Goal: Task Accomplishment & Management: Manage account settings

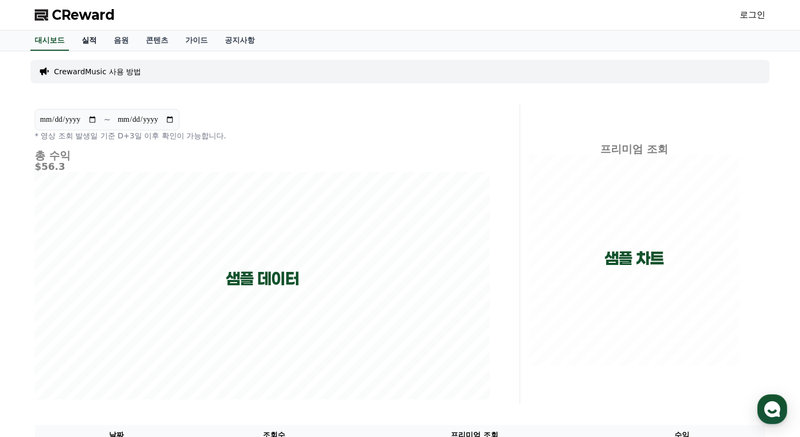
click at [88, 35] on link "실적" at bounding box center [89, 40] width 32 height 20
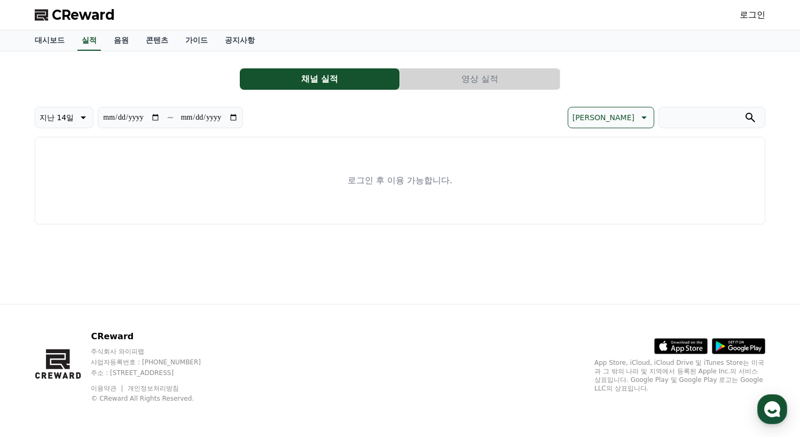
click at [756, 10] on link "로그인" at bounding box center [752, 15] width 26 height 13
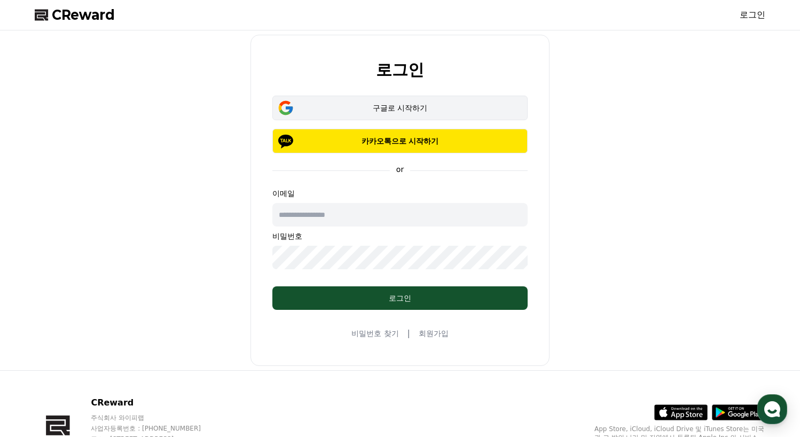
click at [378, 106] on div "구글로 시작하기" at bounding box center [400, 107] width 224 height 11
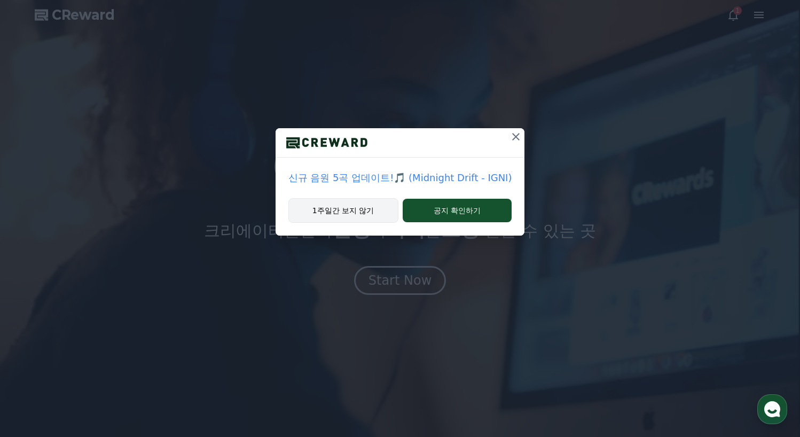
click at [375, 209] on button "1주일간 보지 않기" at bounding box center [343, 210] width 110 height 25
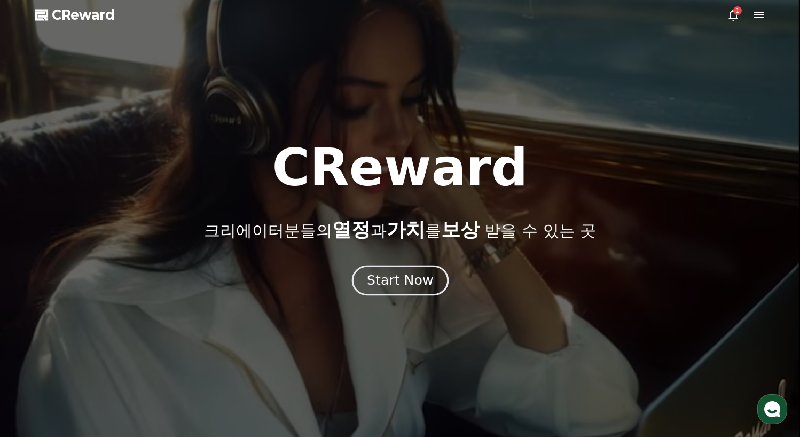
click at [413, 272] on div "Start Now" at bounding box center [400, 280] width 66 height 18
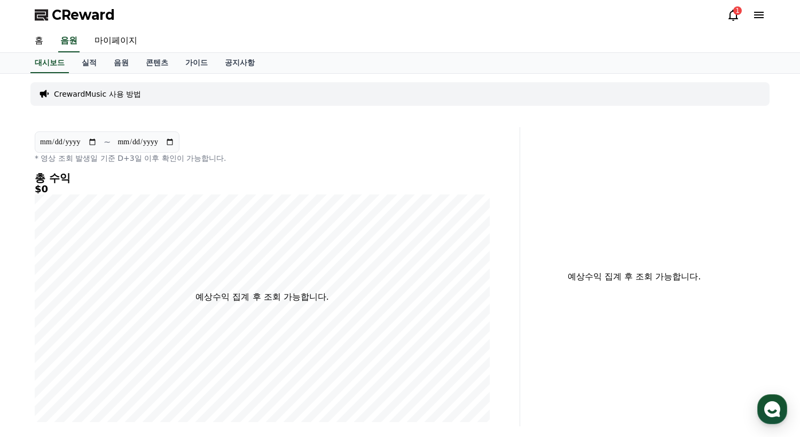
click at [735, 18] on icon at bounding box center [733, 15] width 13 height 13
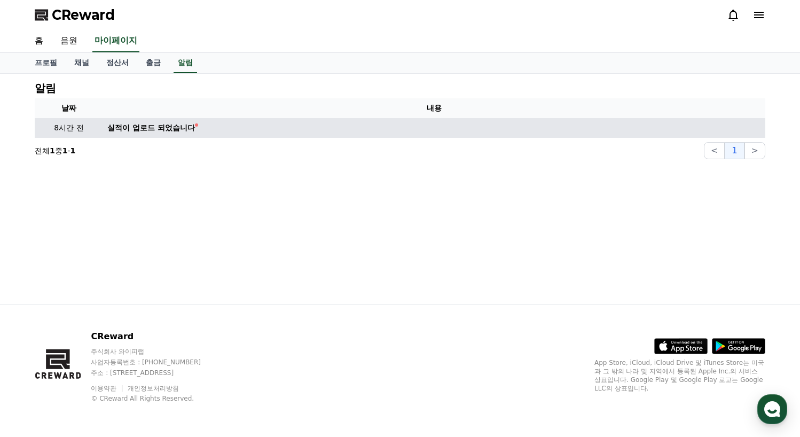
click at [225, 137] on td "실적이 업로드 되었습니다" at bounding box center [434, 128] width 662 height 20
click at [166, 124] on div "실적이 업로드 되었습니다" at bounding box center [151, 127] width 88 height 11
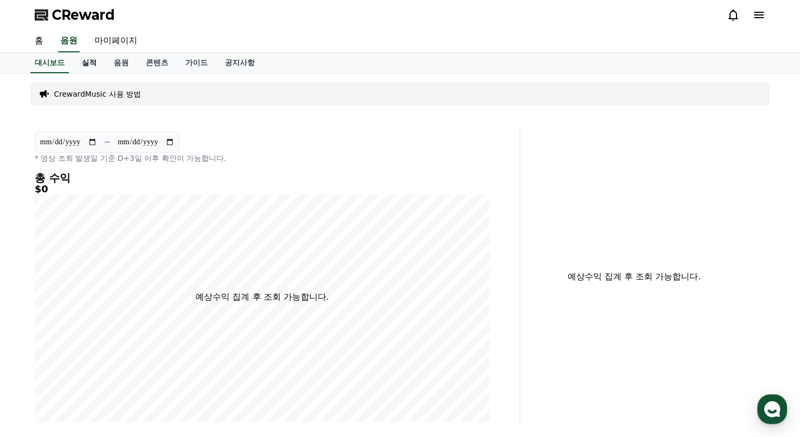
click at [91, 60] on link "실적" at bounding box center [89, 63] width 32 height 20
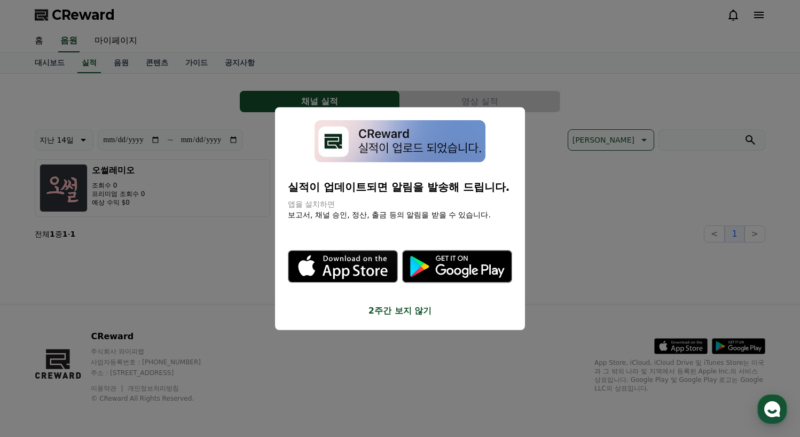
click at [400, 315] on button "2주간 보지 않기" at bounding box center [400, 310] width 224 height 13
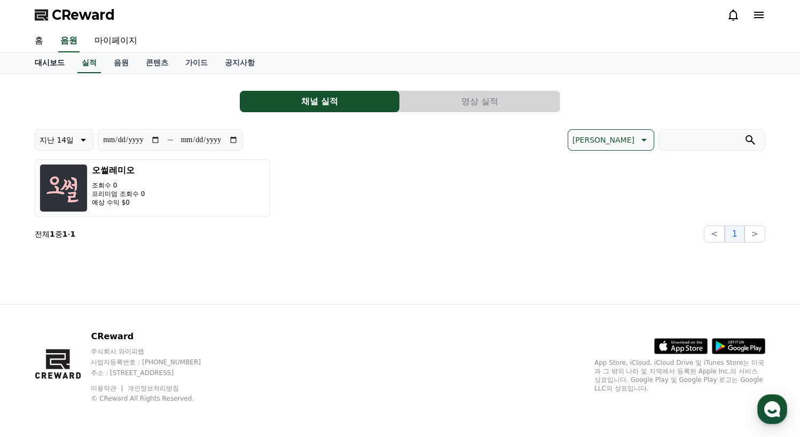
click at [45, 65] on link "대시보드" at bounding box center [49, 63] width 47 height 20
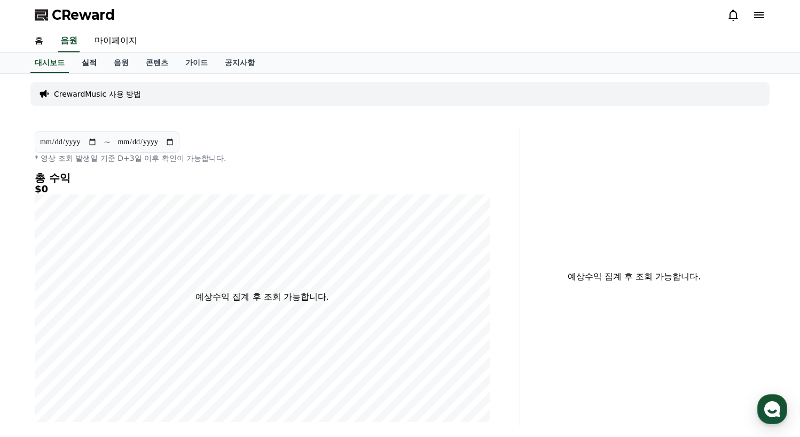
click at [84, 65] on link "실적" at bounding box center [89, 63] width 32 height 20
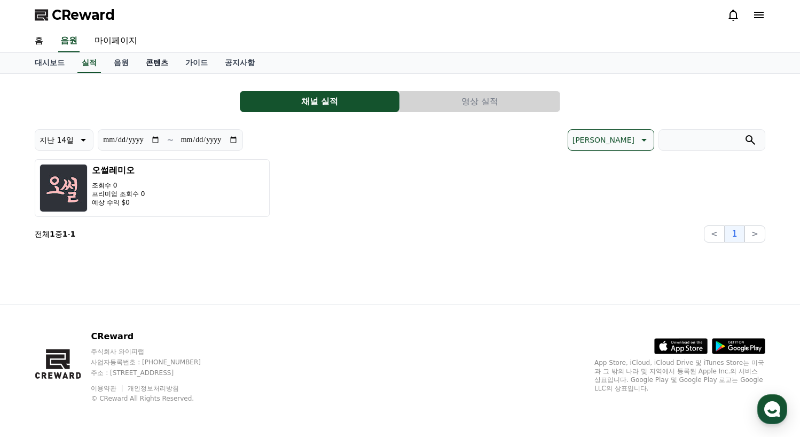
click at [147, 64] on link "콘텐츠" at bounding box center [157, 63] width 40 height 20
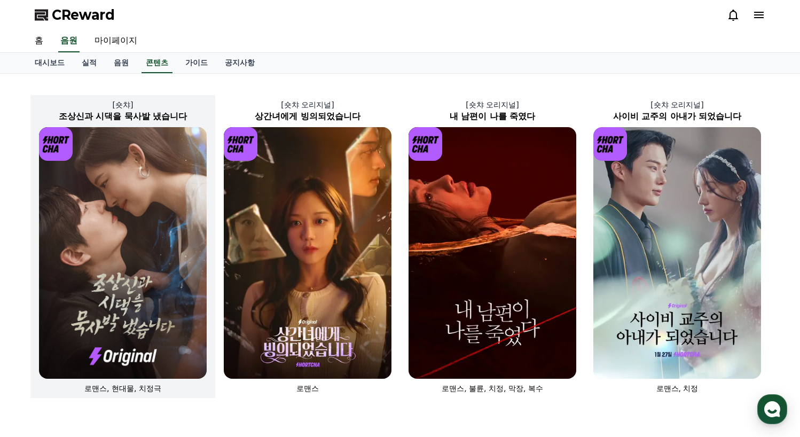
click at [167, 234] on img at bounding box center [123, 252] width 168 height 251
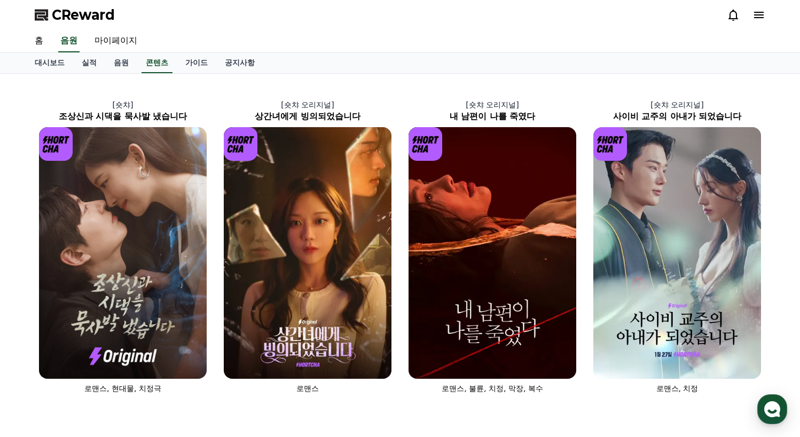
click at [755, 17] on icon at bounding box center [758, 15] width 13 height 13
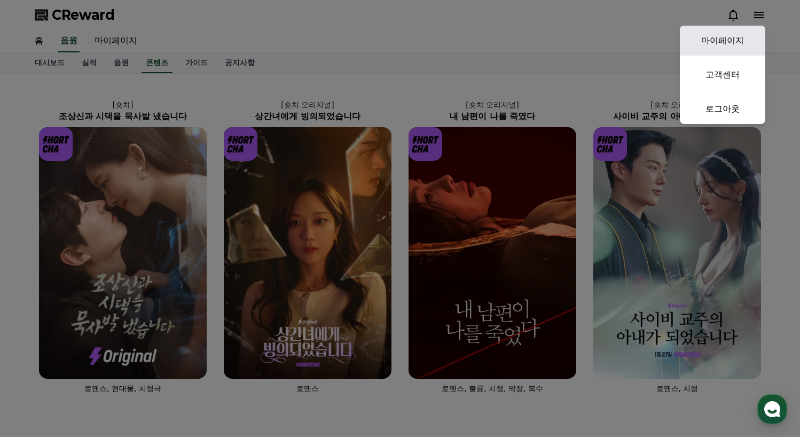
click at [734, 42] on link "마이페이지" at bounding box center [722, 41] width 85 height 30
select select "**********"
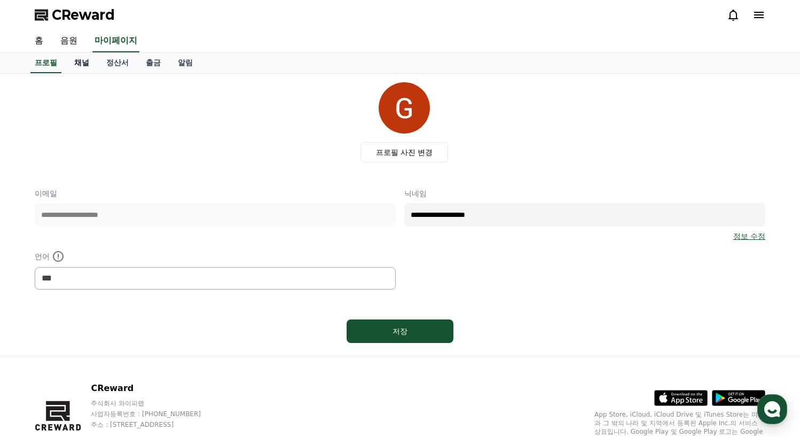
click at [81, 62] on link "채널" at bounding box center [82, 63] width 32 height 20
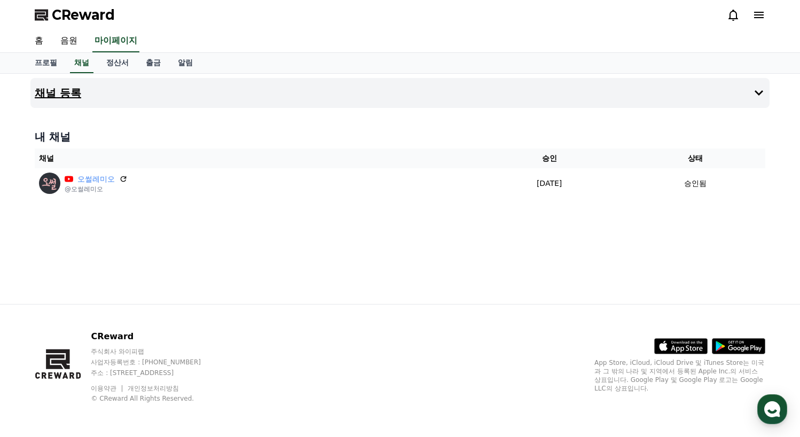
click at [120, 87] on button "채널 등록" at bounding box center [399, 93] width 739 height 30
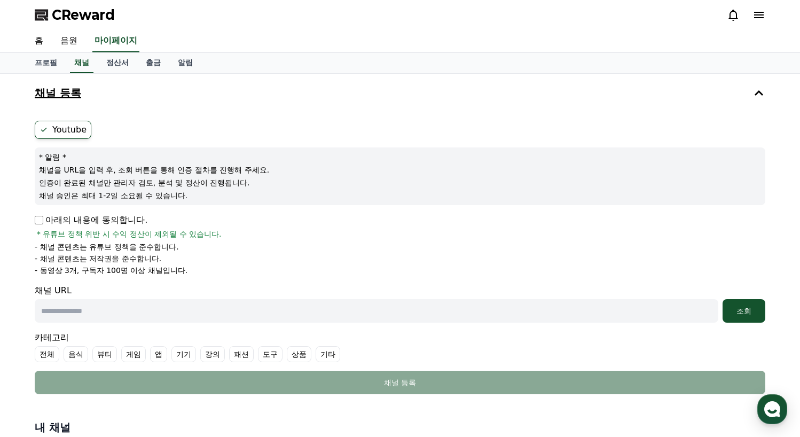
click at [700, 93] on button "채널 등록" at bounding box center [399, 93] width 739 height 30
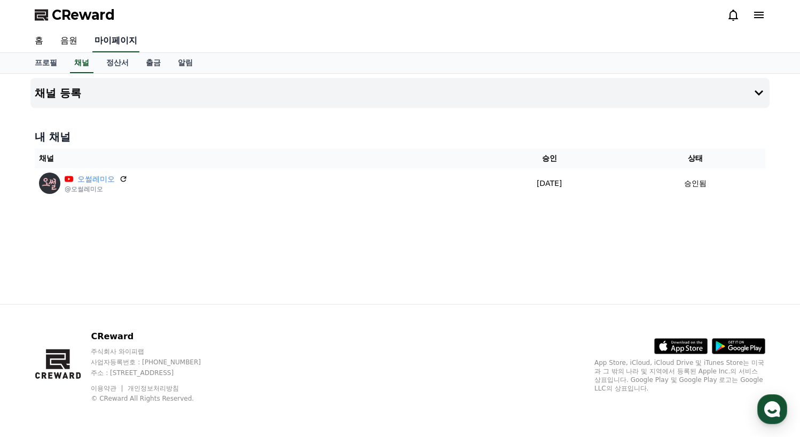
click at [105, 45] on link "마이페이지" at bounding box center [115, 41] width 47 height 22
select select "**********"
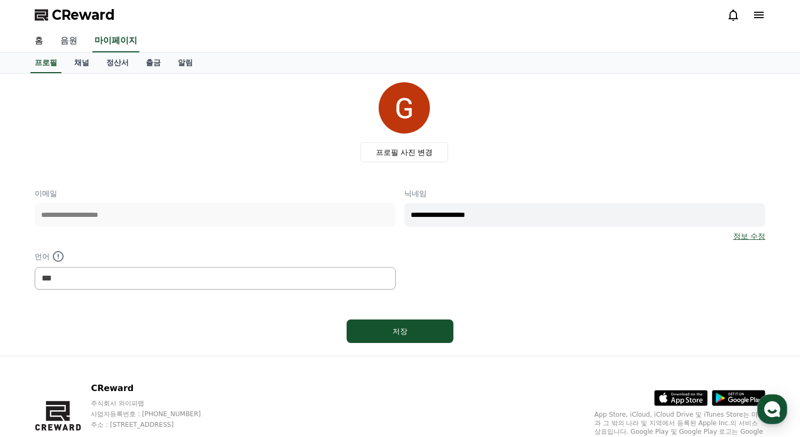
click at [67, 43] on link "음원" at bounding box center [69, 41] width 34 height 22
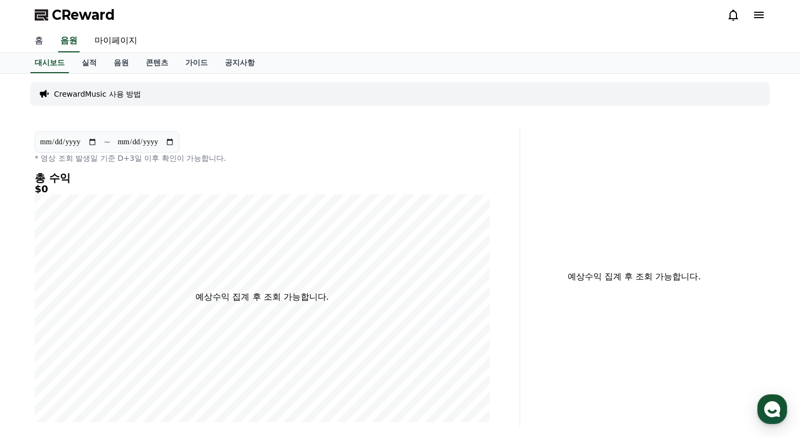
click at [49, 37] on link "홈" at bounding box center [39, 41] width 26 height 22
